Goal: Transaction & Acquisition: Purchase product/service

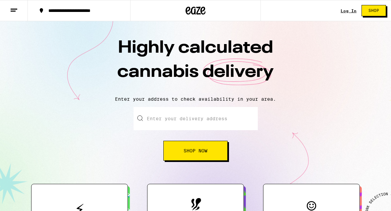
click at [222, 122] on input "Enter your delivery address" at bounding box center [196, 118] width 124 height 23
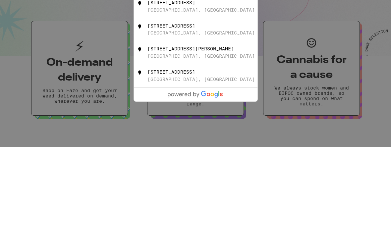
click at [209, 93] on div "[STREET_ADDRESS]" at bounding box center [207, 99] width 118 height 13
type input "[STREET_ADDRESS]"
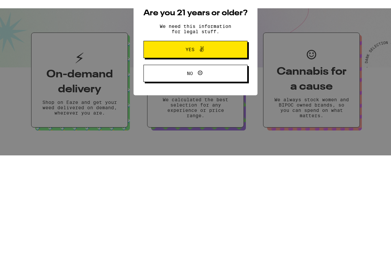
scroll to position [93, 0]
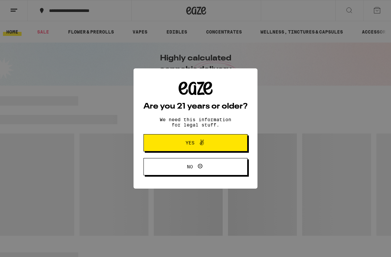
click at [230, 143] on button "Yes" at bounding box center [196, 142] width 104 height 17
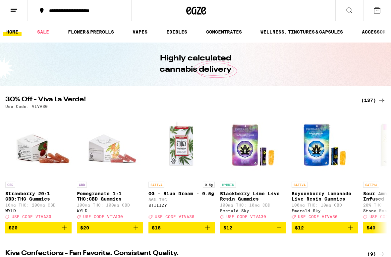
click at [383, 11] on button at bounding box center [378, 10] width 28 height 21
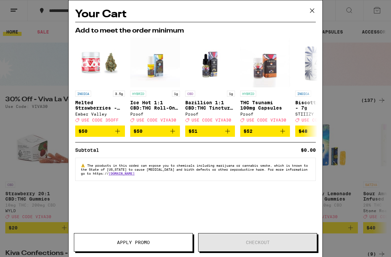
click at [313, 12] on icon at bounding box center [313, 11] width 10 height 10
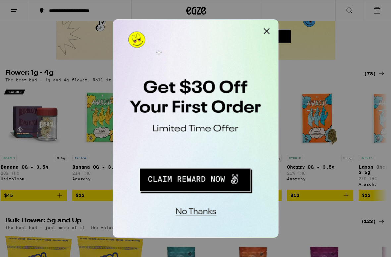
scroll to position [0, 5]
click at [200, 25] on button "Close Modal" at bounding box center [196, 26] width 13 height 13
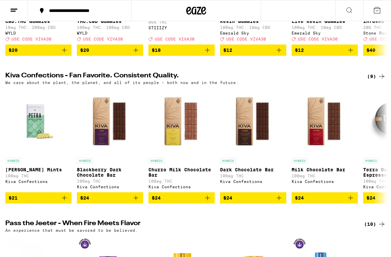
scroll to position [0, 0]
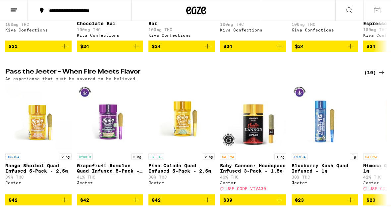
click at [19, 9] on button at bounding box center [14, 10] width 28 height 21
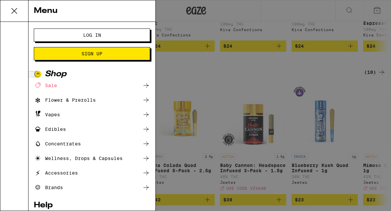
click at [125, 35] on button "Log In" at bounding box center [92, 35] width 116 height 13
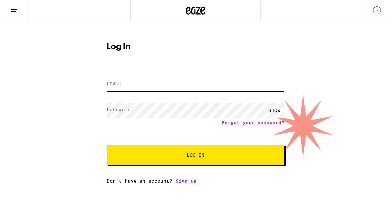
click at [186, 80] on input "Email" at bounding box center [196, 84] width 178 height 15
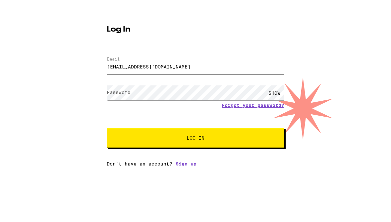
type input "[EMAIL_ADDRESS][DOMAIN_NAME]"
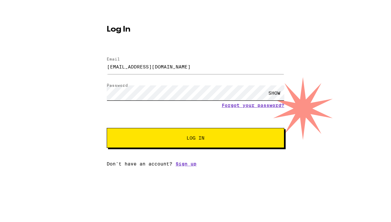
click at [196, 145] on button "Log In" at bounding box center [196, 155] width 178 height 20
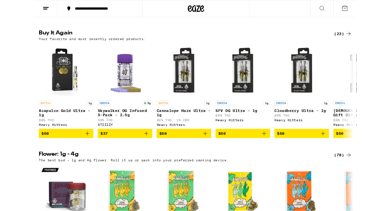
scroll to position [513, 0]
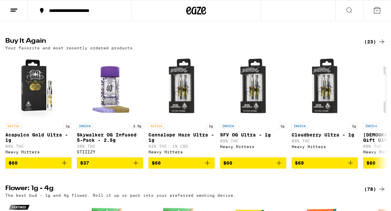
click at [65, 167] on icon "Add to bag" at bounding box center [64, 163] width 8 height 8
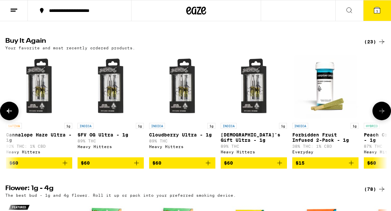
scroll to position [0, 143]
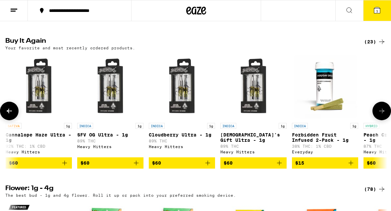
click at [283, 167] on icon "Add to bag" at bounding box center [280, 163] width 8 height 8
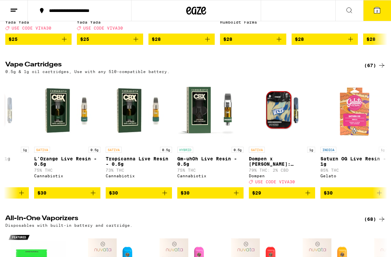
scroll to position [0, 1691]
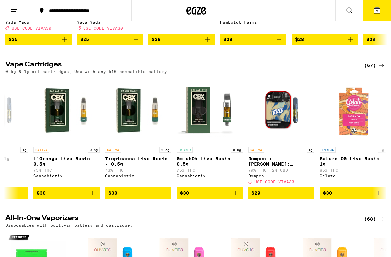
click at [166, 197] on icon "Add to bag" at bounding box center [164, 193] width 8 height 8
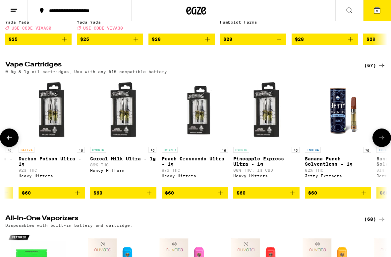
scroll to position [0, 4070]
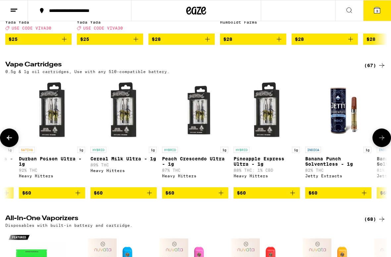
click at [152, 197] on icon "Add to bag" at bounding box center [150, 193] width 8 height 8
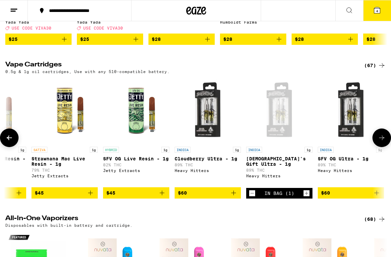
scroll to position [0, 3556]
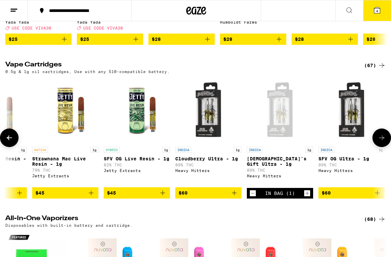
click at [240, 198] on button "$60" at bounding box center [208, 192] width 66 height 11
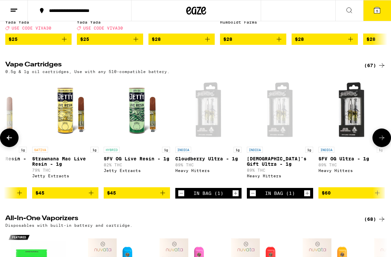
click at [380, 12] on icon at bounding box center [378, 10] width 6 height 6
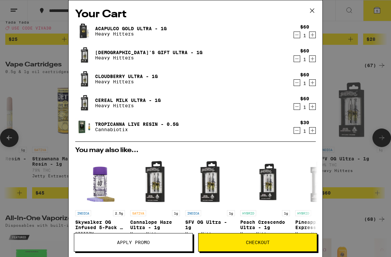
click at [259, 211] on span "Checkout" at bounding box center [258, 242] width 24 height 5
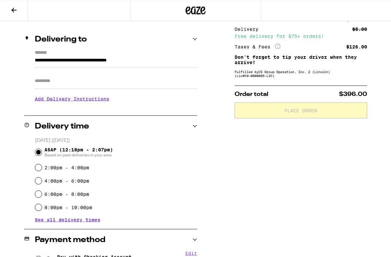
scroll to position [70, 0]
click at [100, 104] on h3 "Add Delivery Instructions" at bounding box center [116, 98] width 163 height 15
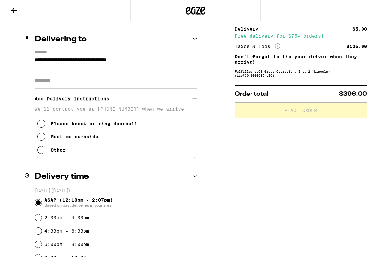
click at [43, 153] on icon at bounding box center [41, 150] width 8 height 8
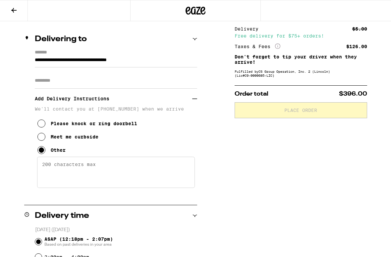
click at [106, 176] on textarea "Enter any other delivery instructions you want driver to know" at bounding box center [116, 172] width 158 height 31
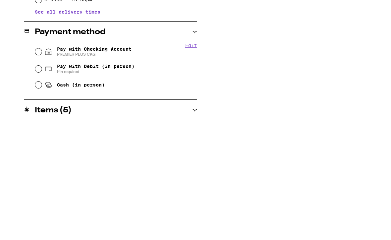
scroll to position [244, 0]
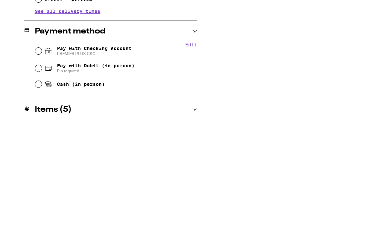
type textarea "Meet best western side of parking garage, no signal inside garage"
click at [44, 171] on icon at bounding box center [48, 175] width 8 height 8
click at [42, 171] on input "Pay with Checking Account PREMIER PLUS CKG" at bounding box center [38, 174] width 7 height 7
radio input "true"
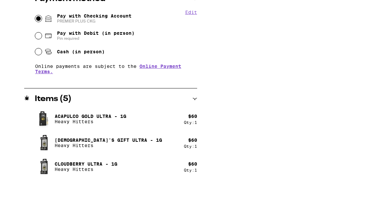
scroll to position [419, 0]
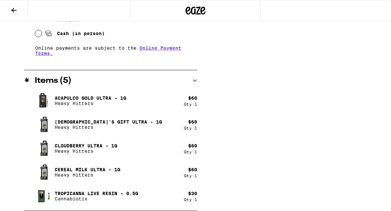
click at [158, 166] on div "Cereal Milk Ultra - 1g Heavy Hitters" at bounding box center [109, 172] width 149 height 19
